Goal: Task Accomplishment & Management: Use online tool/utility

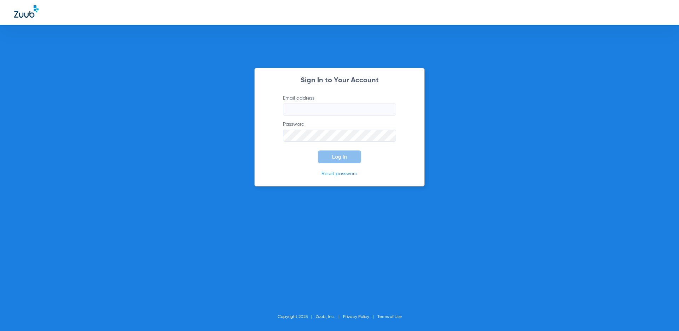
type input "[EMAIL_ADDRESS][DOMAIN_NAME]"
click at [347, 154] on button "Log In" at bounding box center [339, 157] width 43 height 13
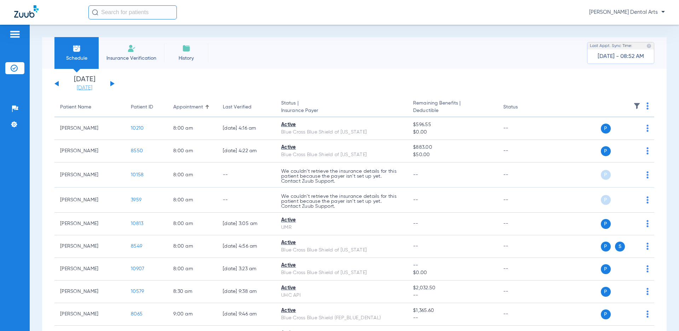
click at [92, 88] on link "[DATE]" at bounding box center [84, 88] width 42 height 7
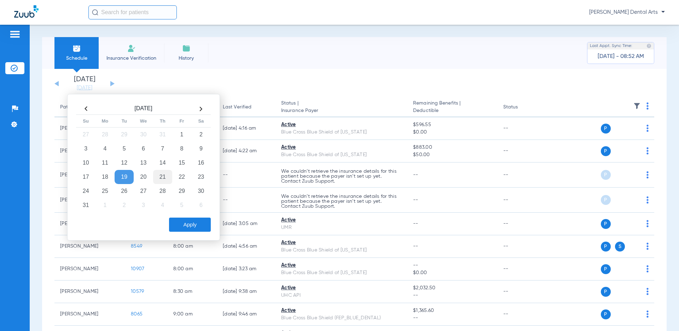
click at [161, 176] on td "21" at bounding box center [162, 177] width 19 height 14
click at [190, 226] on button "Apply" at bounding box center [190, 225] width 42 height 14
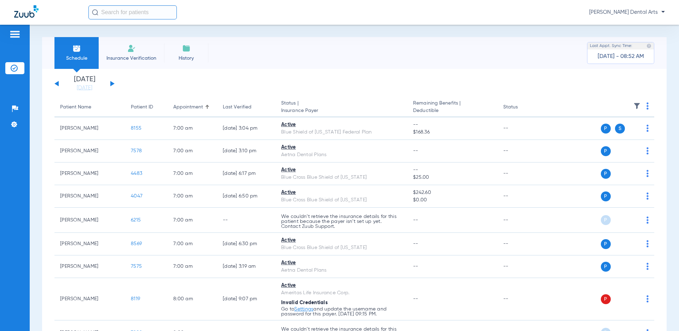
click at [647, 105] on img at bounding box center [648, 106] width 2 height 7
click at [616, 133] on span "Verify All" at bounding box center [615, 134] width 44 height 5
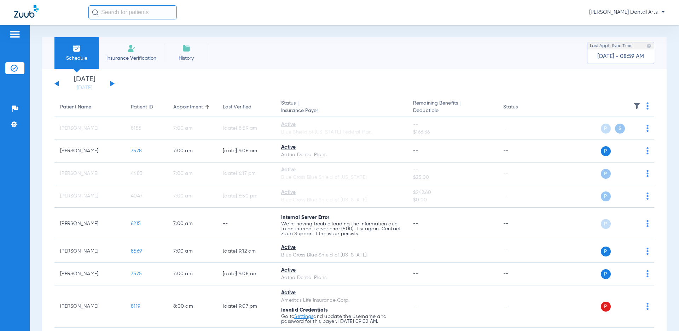
click at [36, 121] on div "Schedule Insurance Verification History Last Appt. Sync Time: [DATE] - 08:59 AM…" at bounding box center [354, 178] width 649 height 307
